Goal: Transaction & Acquisition: Obtain resource

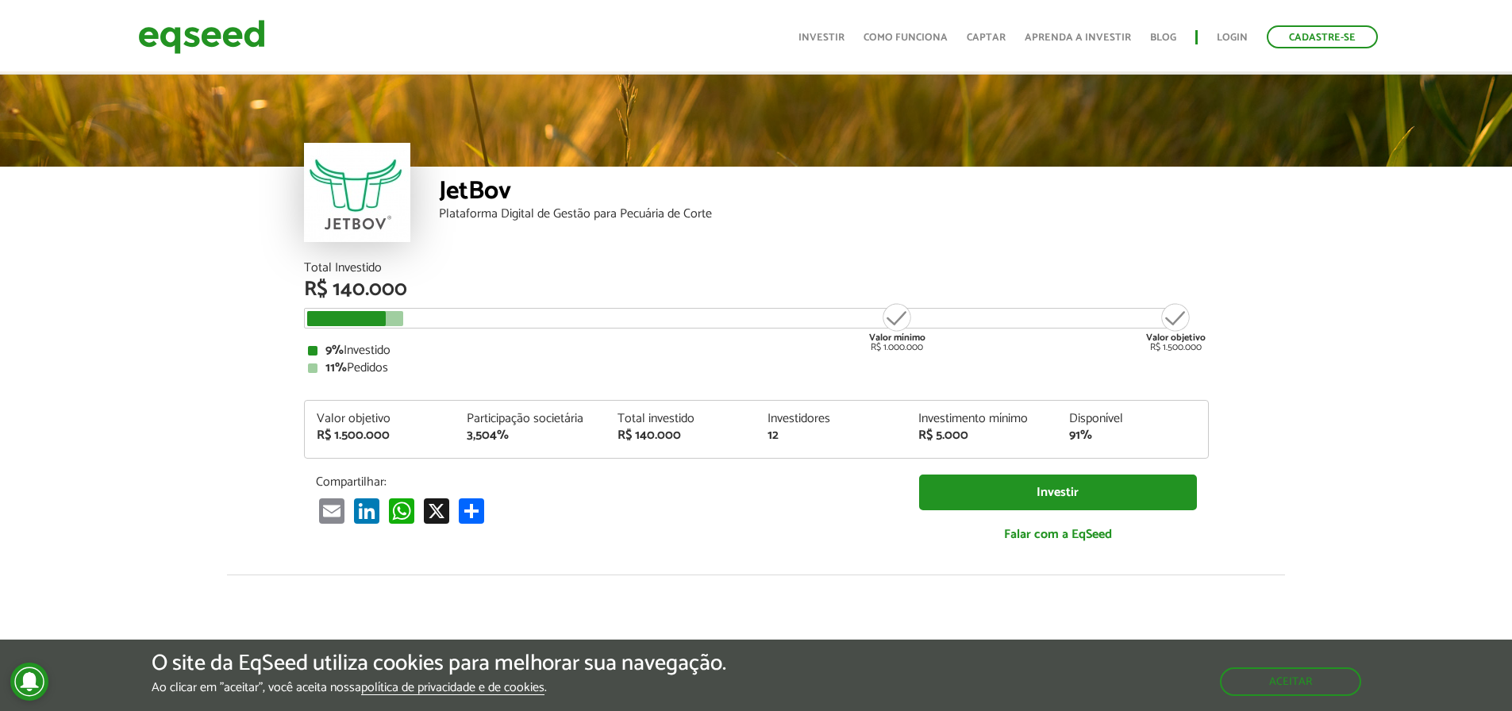
scroll to position [1976, 0]
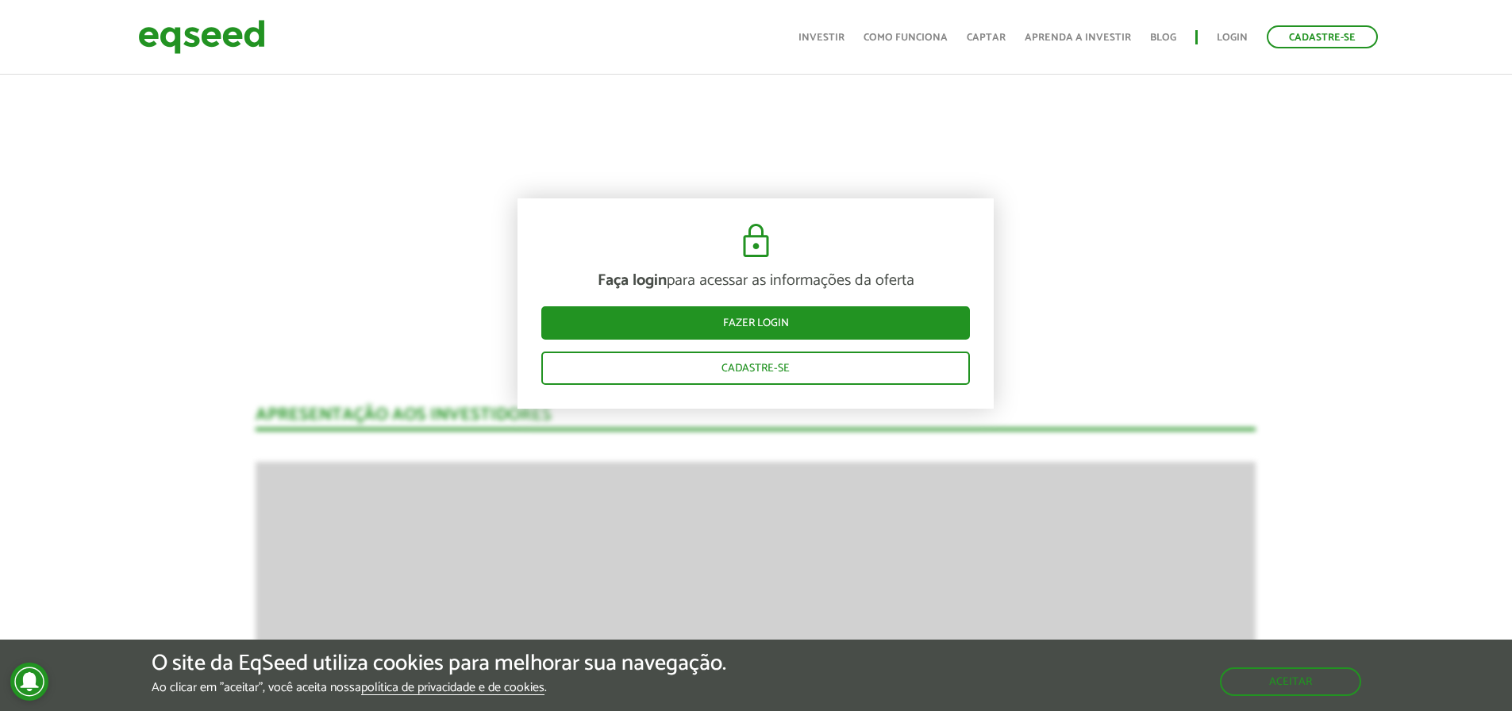
click at [907, 251] on div "Faça login para acessar as informações da oferta Fazer login Cadastre-se" at bounding box center [755, 303] width 476 height 210
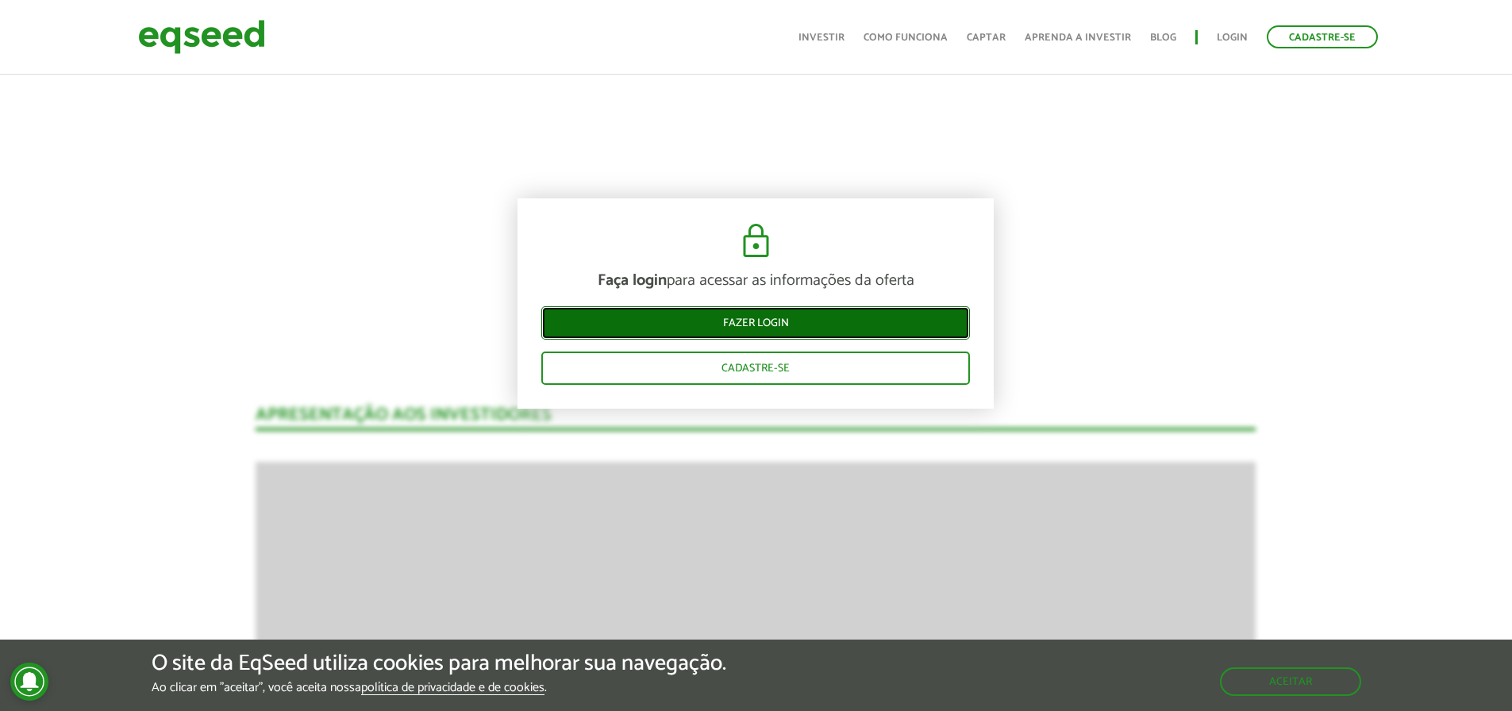
click at [784, 335] on link "Fazer login" at bounding box center [755, 322] width 429 height 33
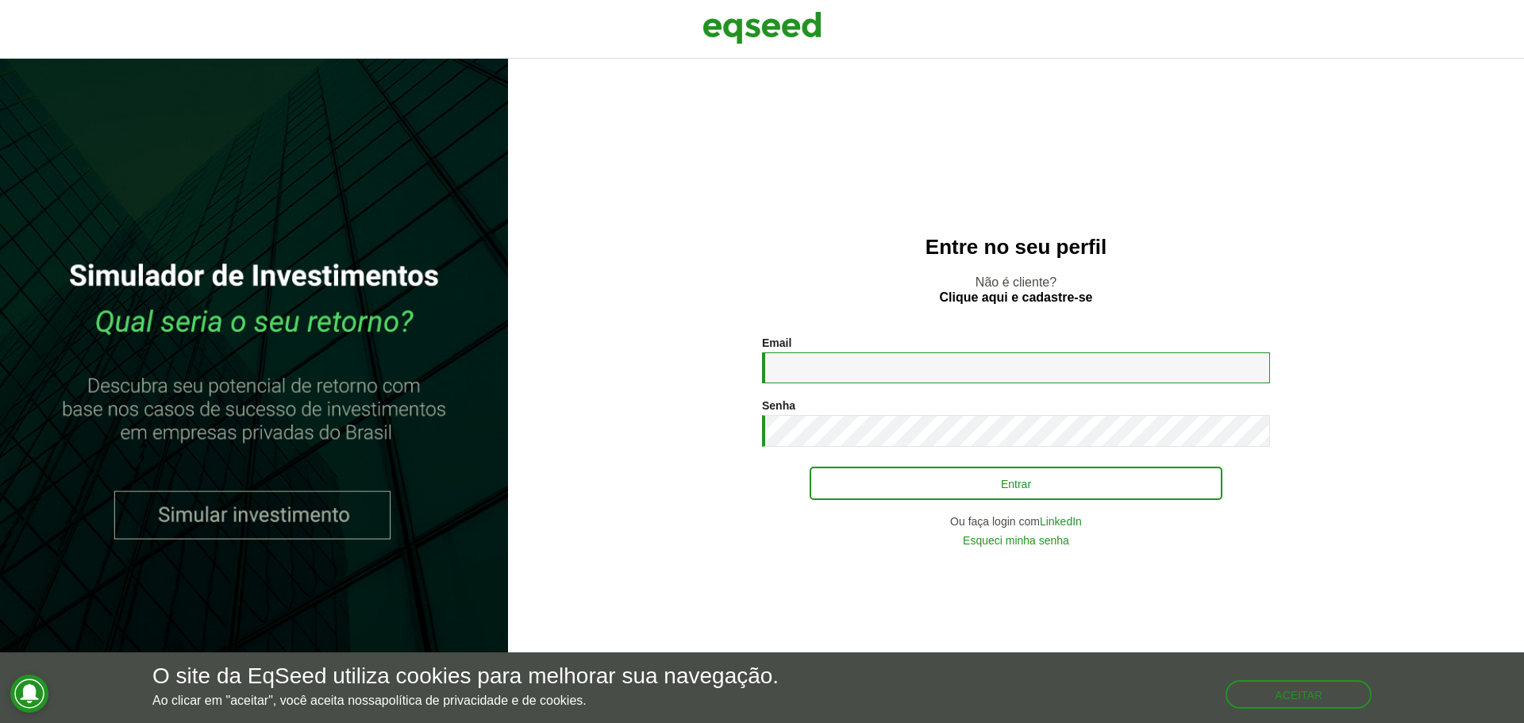
type input "**********"
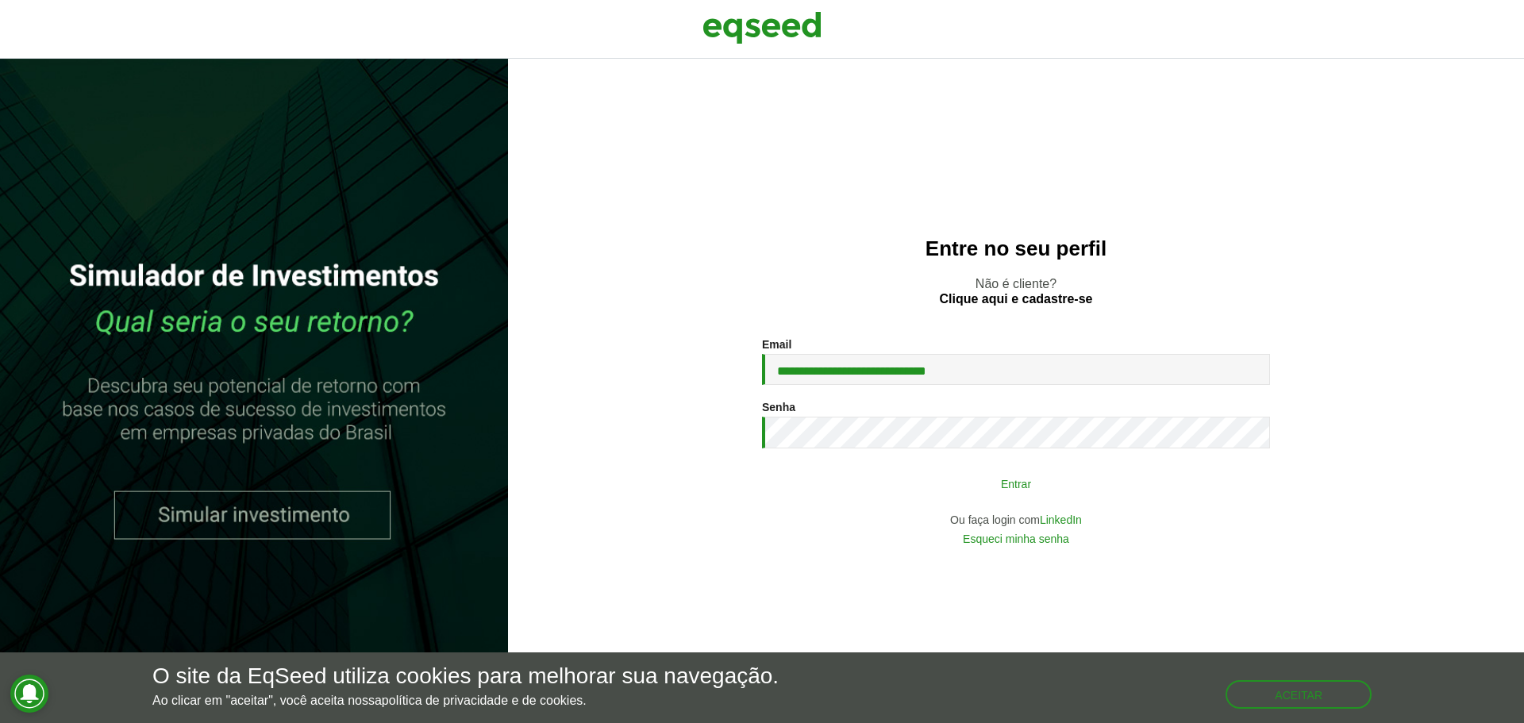
click at [898, 496] on button "Entrar" at bounding box center [1016, 483] width 413 height 30
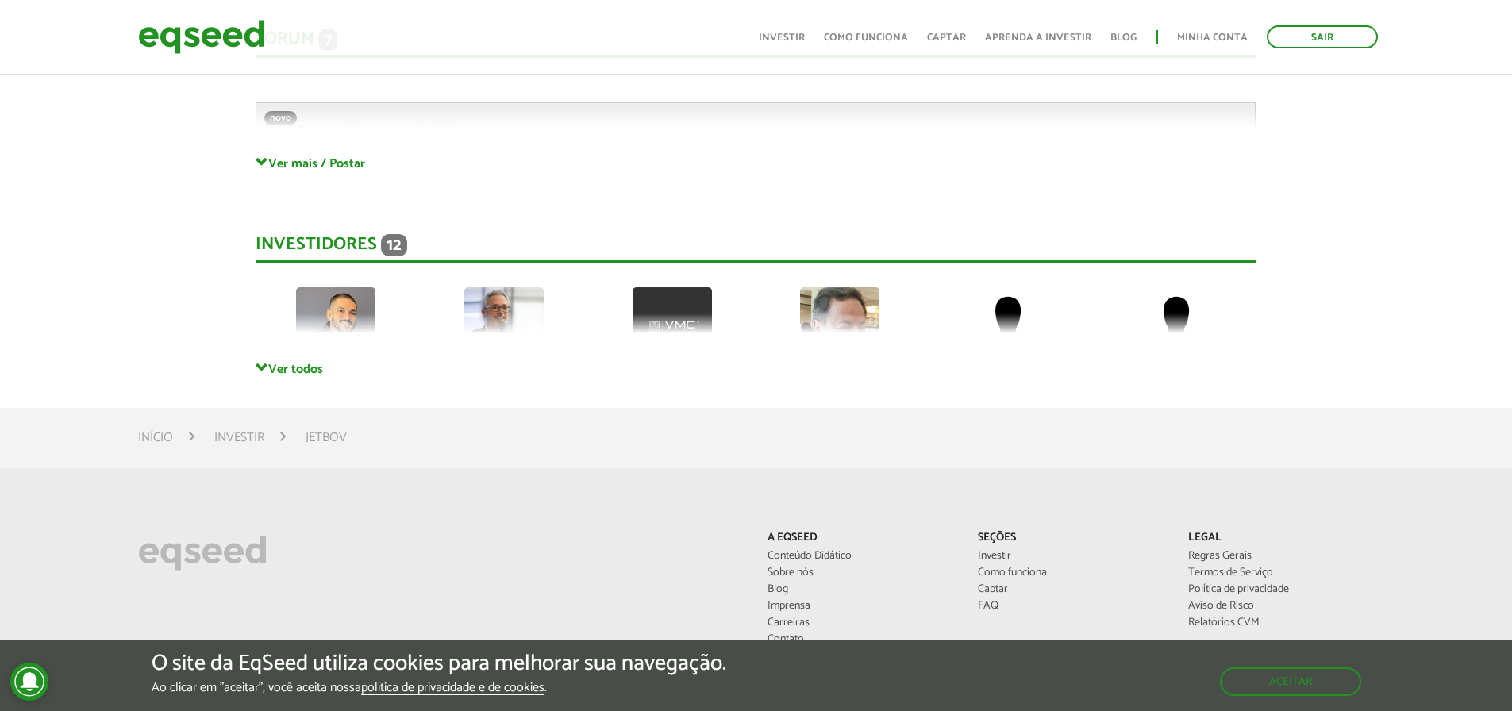
scroll to position [4393, 0]
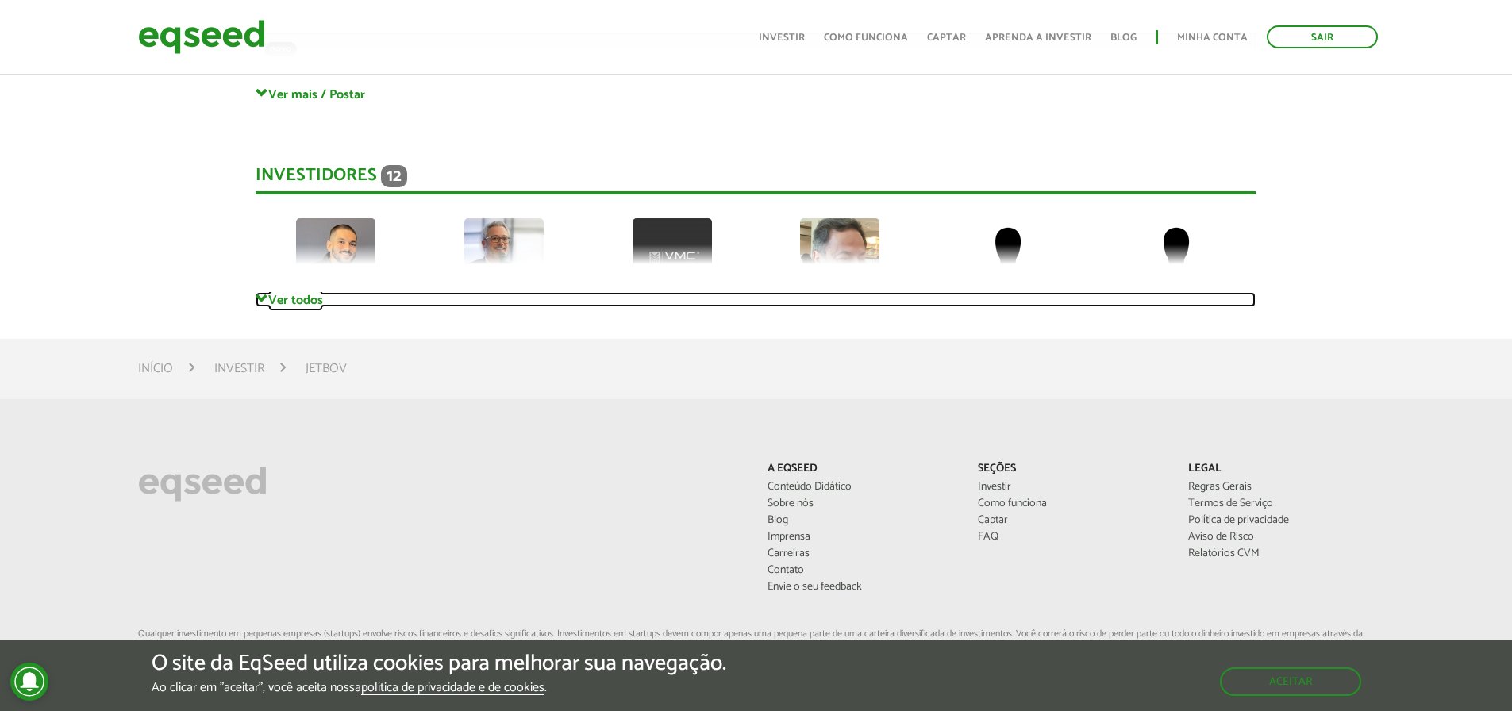
click at [281, 301] on link "Ver todos" at bounding box center [756, 299] width 1000 height 15
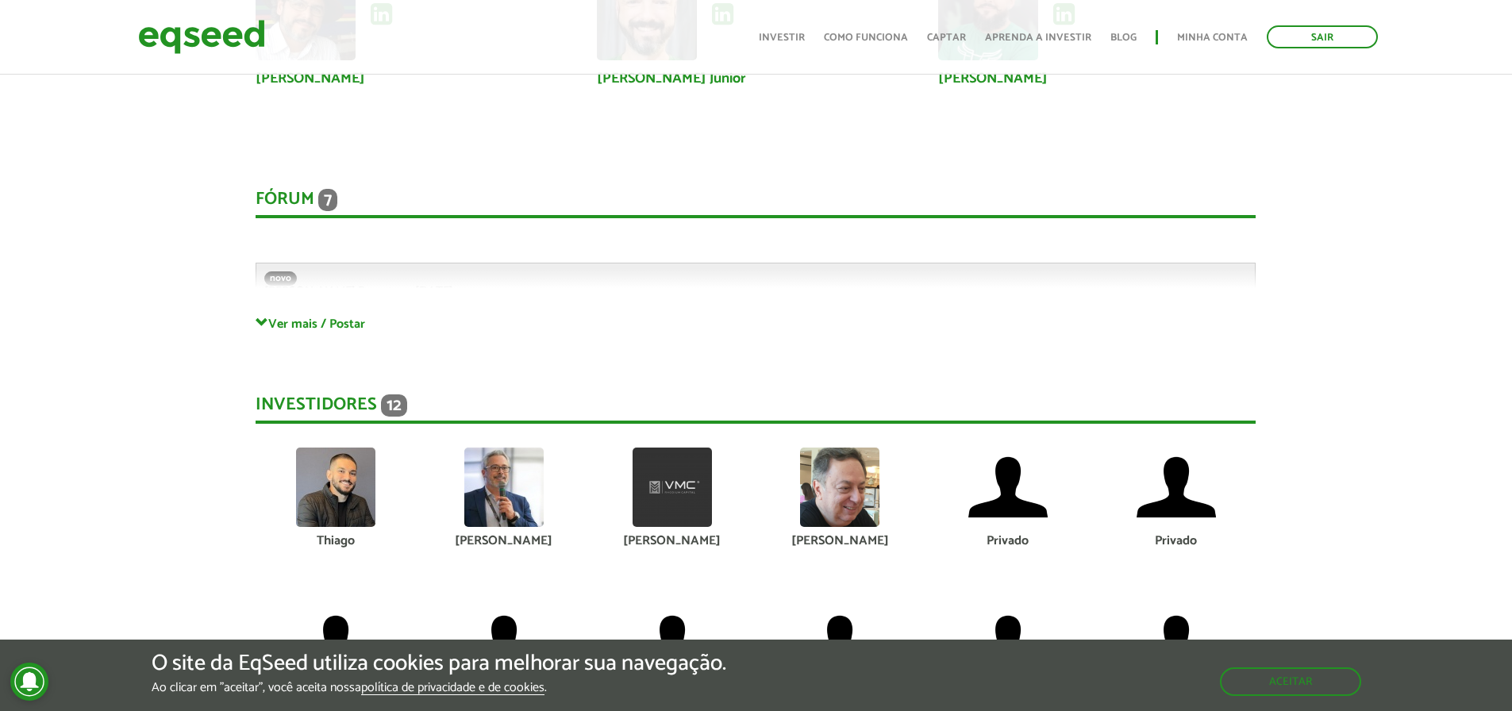
scroll to position [4155, 0]
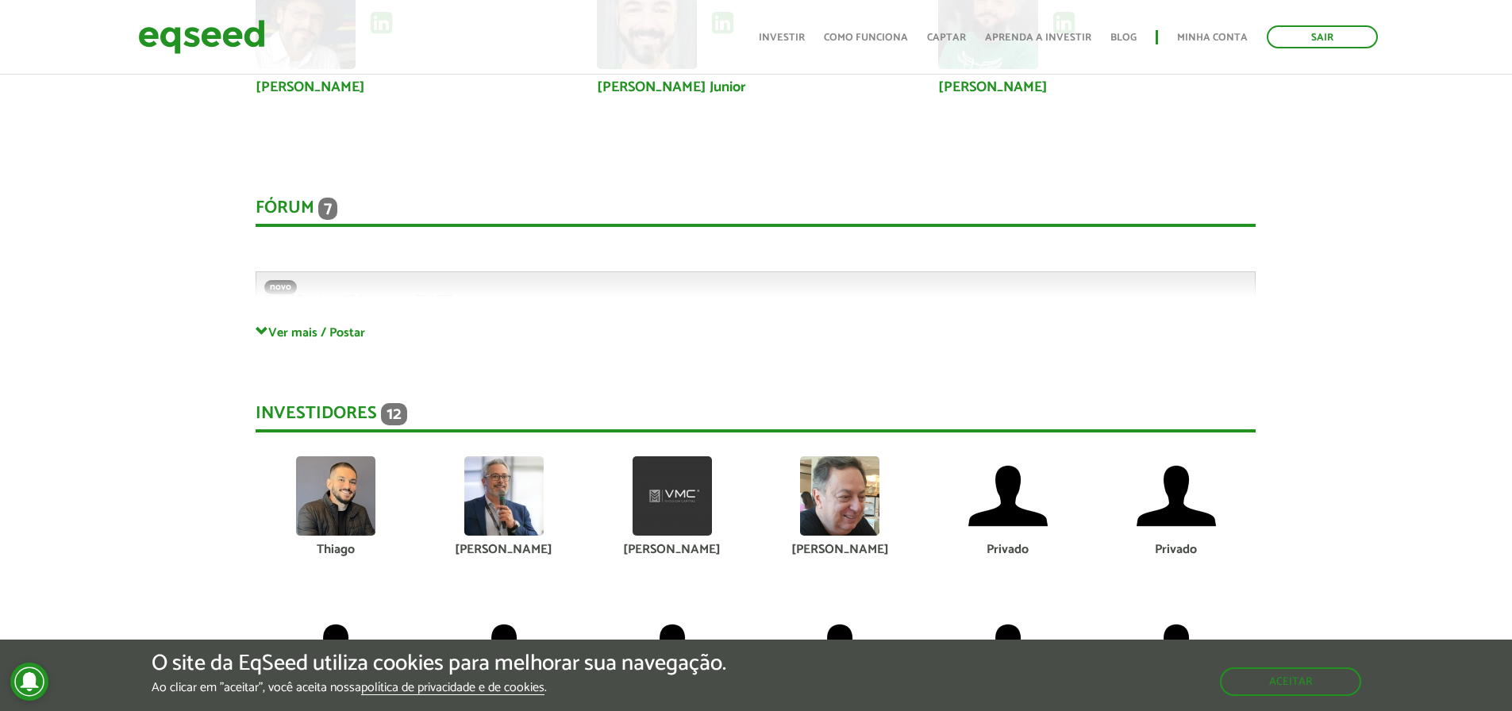
click at [340, 556] on div "Thiago" at bounding box center [336, 550] width 144 height 13
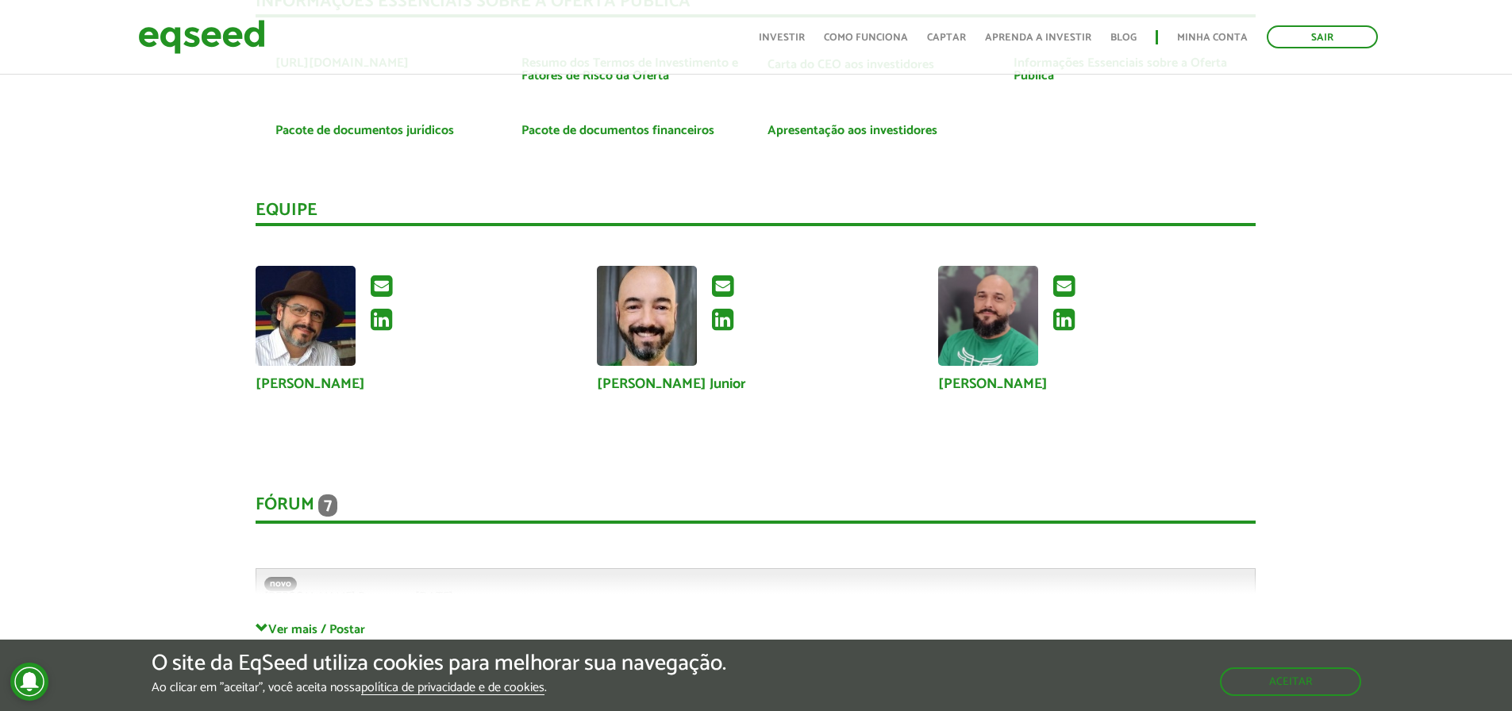
scroll to position [3838, 0]
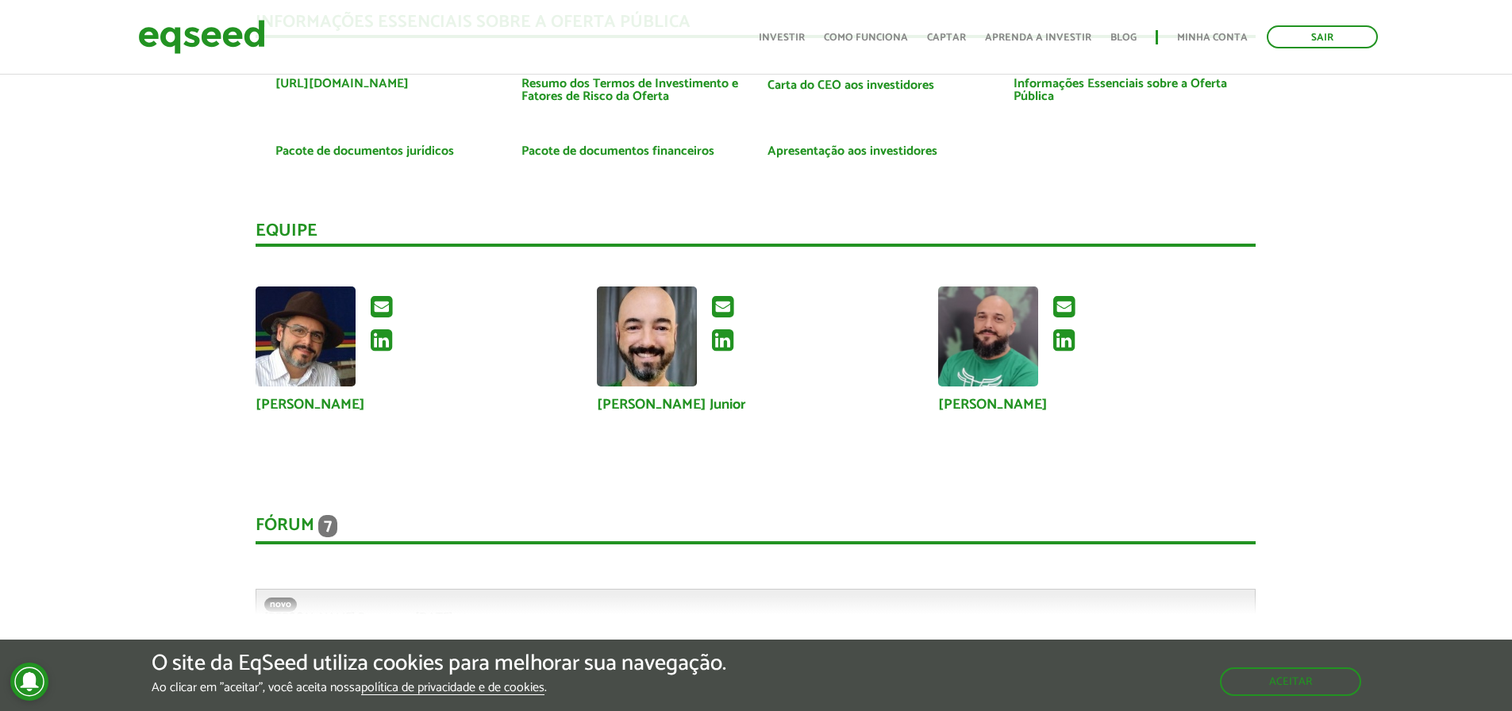
click at [317, 521] on div "Fórum 7" at bounding box center [756, 529] width 1000 height 29
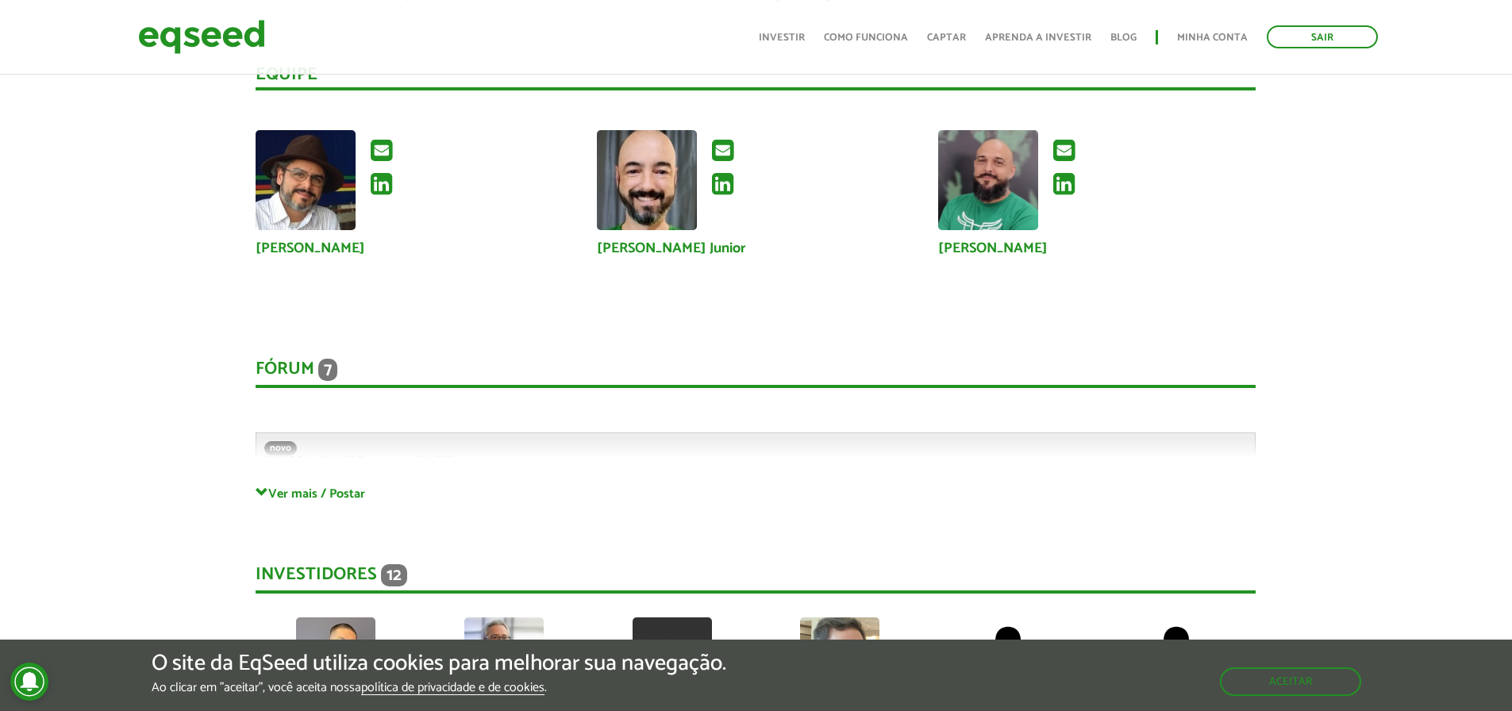
scroll to position [3996, 0]
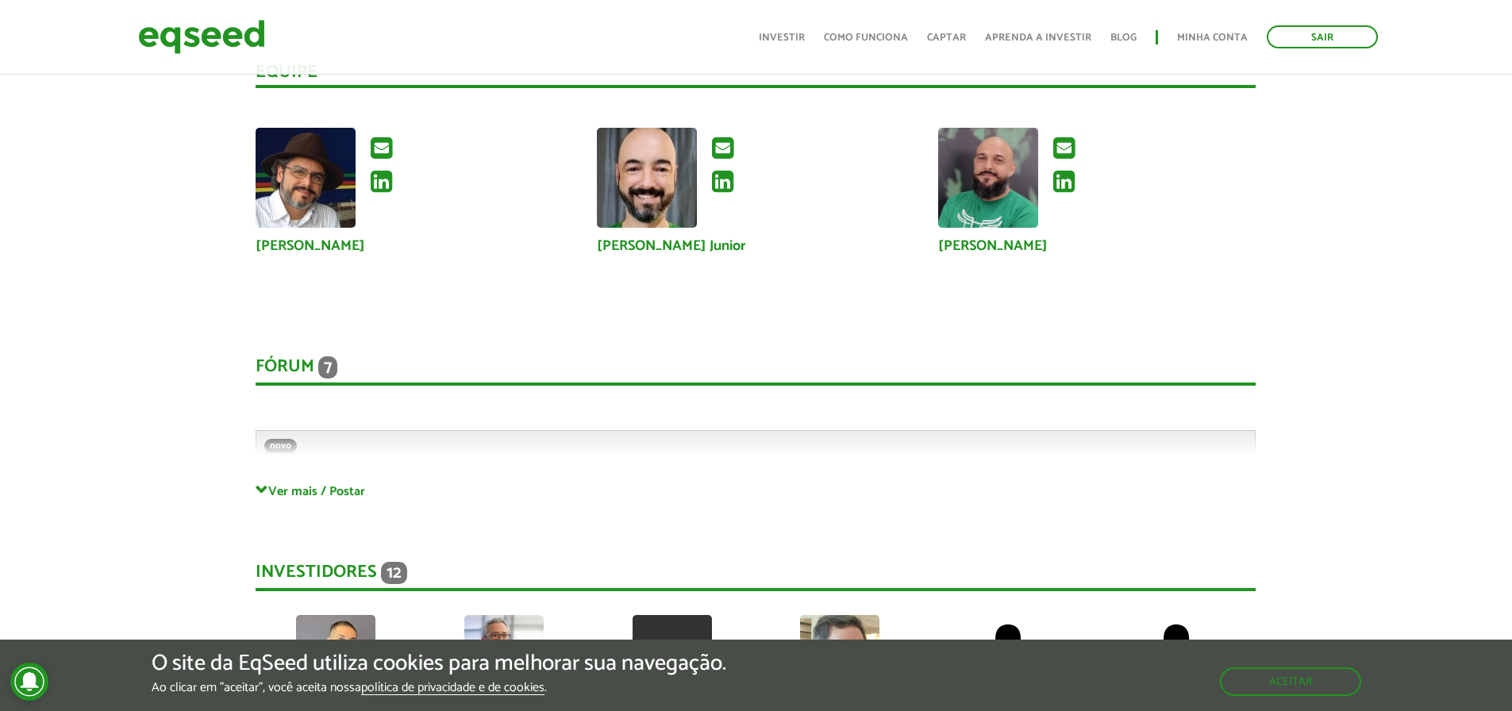
click at [280, 444] on div "Fórum 7 Comentários novo [PERSON_NAME].Poyart em [DATE] 10:00 Bem-vindo(a) ao f…" at bounding box center [756, 404] width 1000 height 159
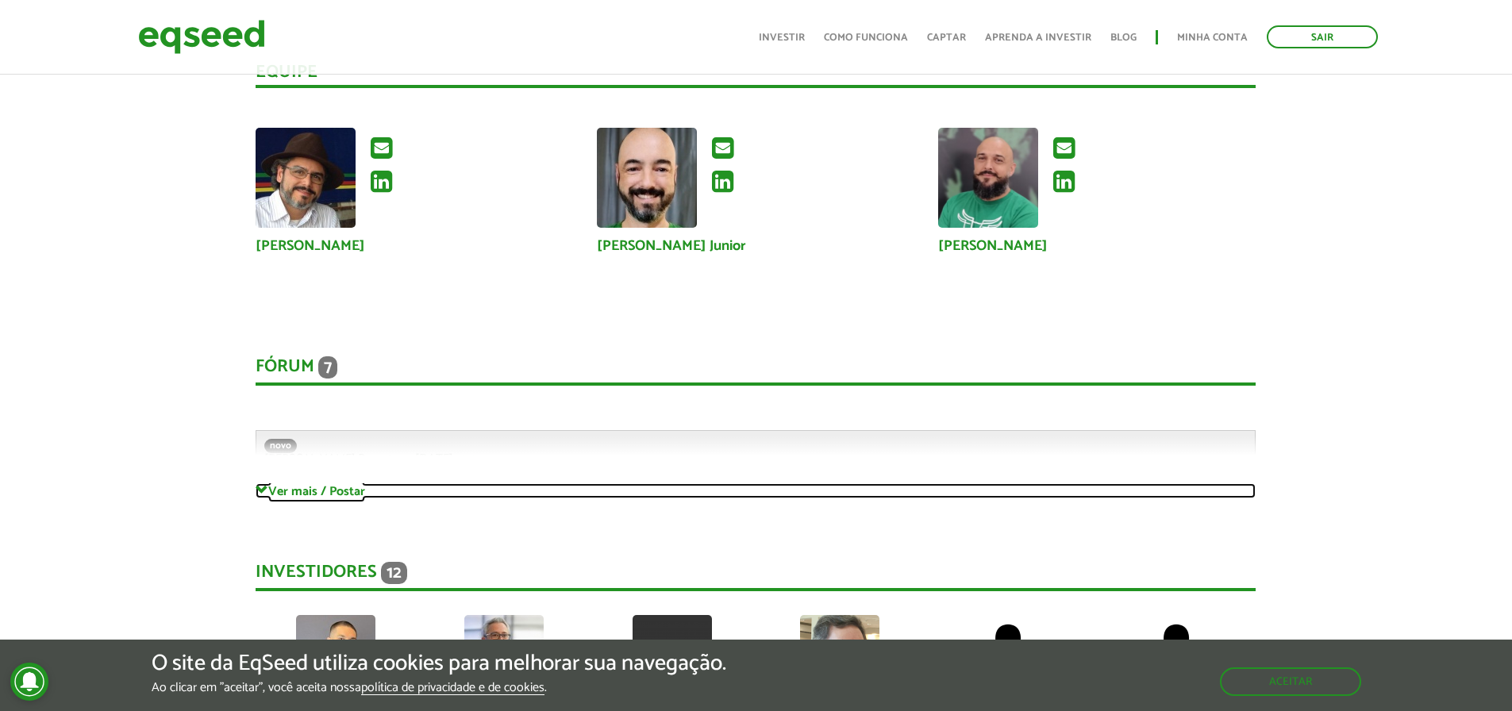
click at [283, 495] on link "Ver mais / Postar" at bounding box center [756, 490] width 1000 height 15
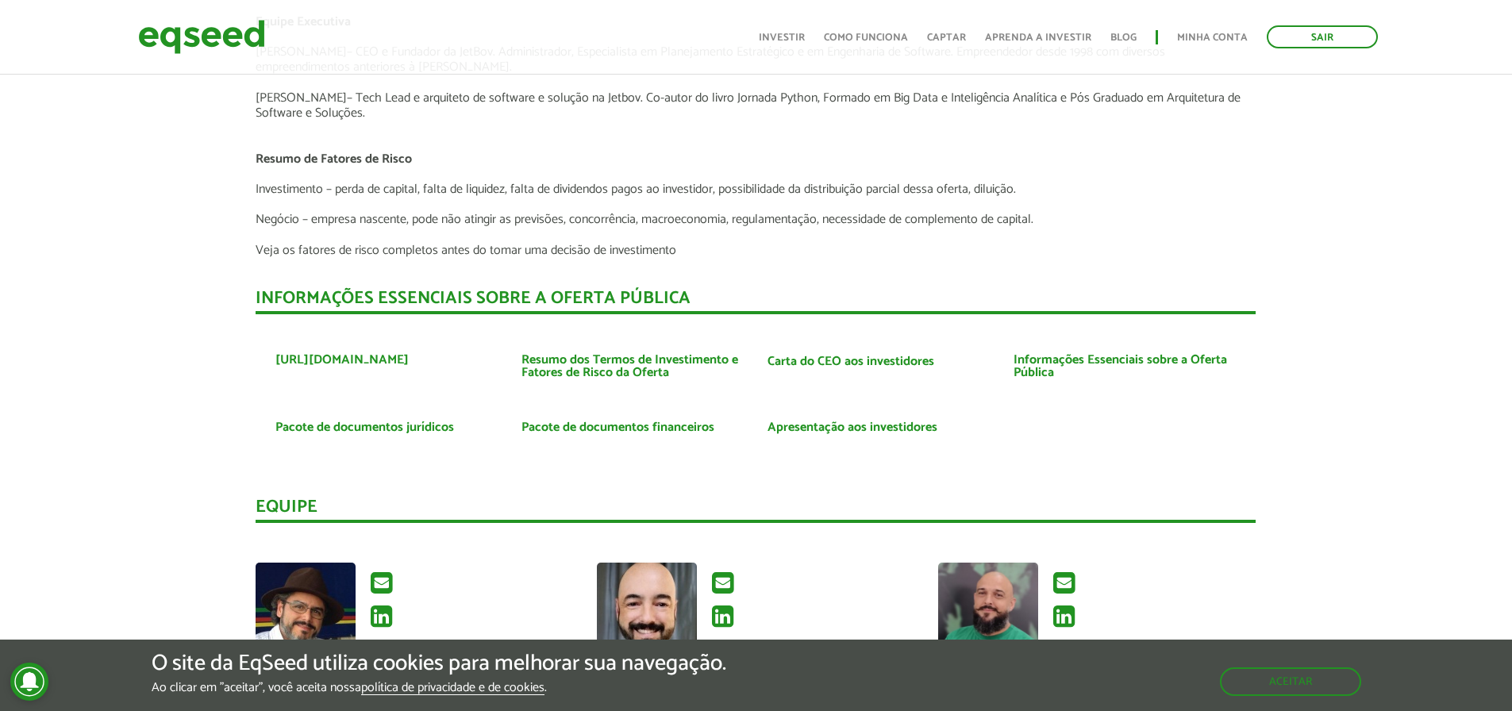
scroll to position [3685, 0]
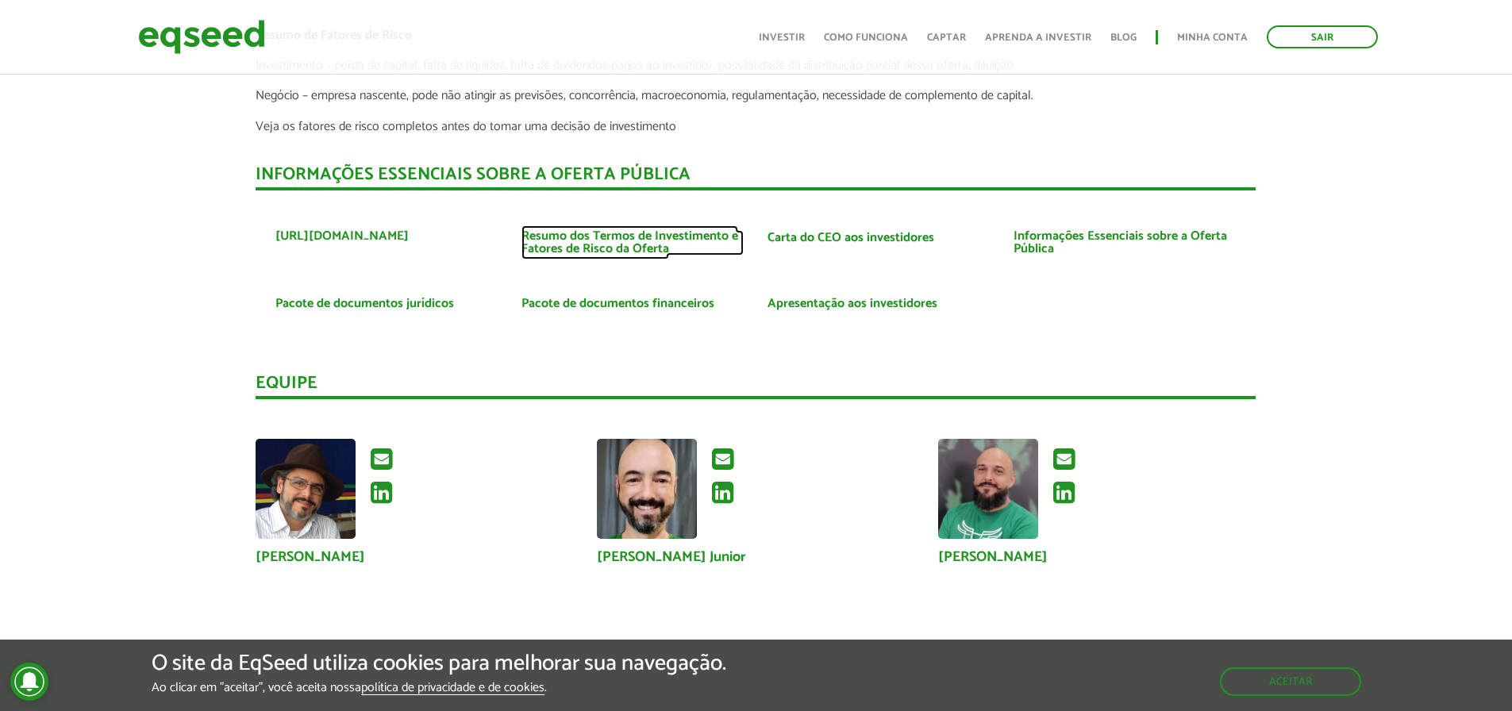
click at [624, 248] on link "Resumo dos Termos de Investimento e Fatores de Risco da Oferta" at bounding box center [632, 242] width 222 height 25
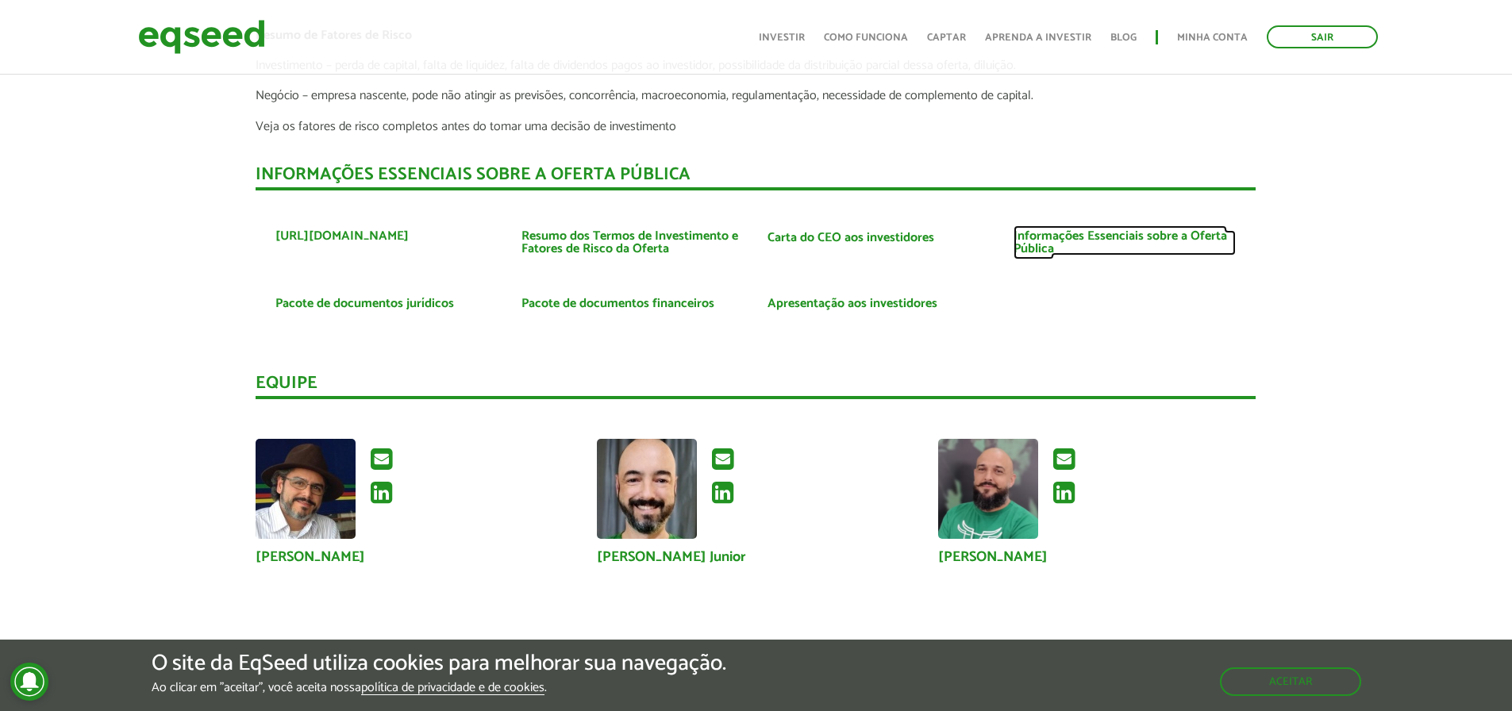
click at [1077, 233] on link "Informações Essenciais sobre a Oferta Pública" at bounding box center [1125, 242] width 222 height 25
